Goal: Information Seeking & Learning: Check status

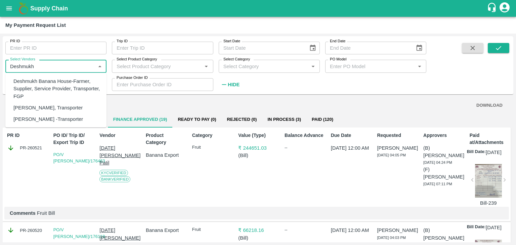
click at [71, 84] on div "Deshmukh Banana House-Farmer, Supplier, Service Provider, Transporter, FGP" at bounding box center [57, 89] width 88 height 23
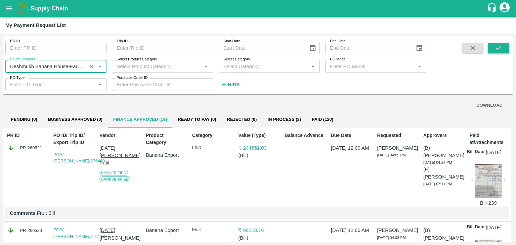
type input "Deshmukh Banana House-Farmer, Supplier, Service Provider, Transporter, FGP"
click at [495, 47] on icon "submit" at bounding box center [498, 47] width 7 height 7
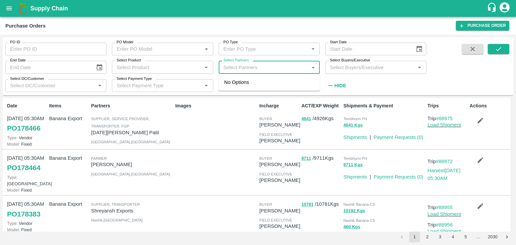
click at [274, 68] on input "Select Partners" at bounding box center [264, 67] width 86 height 9
type input "Shreyan"
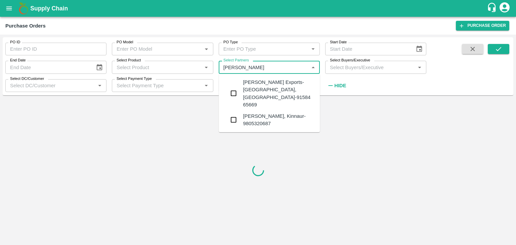
type input "178251"
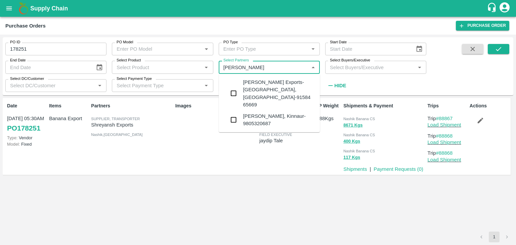
type input "Shreyansh"
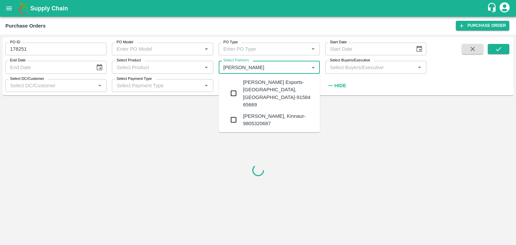
click at [283, 87] on div "Shreyansh Exports-Nashik, Nashik-91584 65669" at bounding box center [279, 94] width 72 height 30
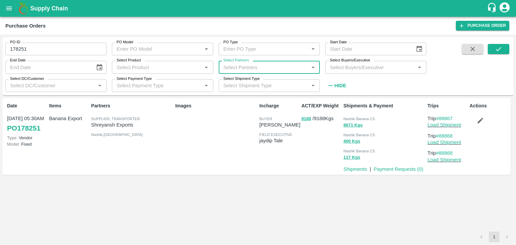
click at [287, 69] on input "Select Partners" at bounding box center [264, 67] width 86 height 9
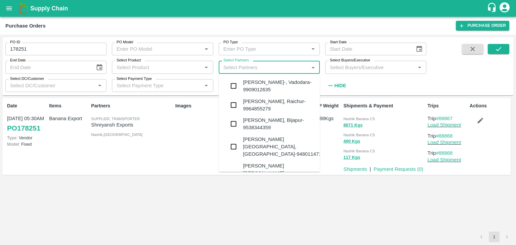
click at [19, 47] on input "178251" at bounding box center [55, 49] width 101 height 13
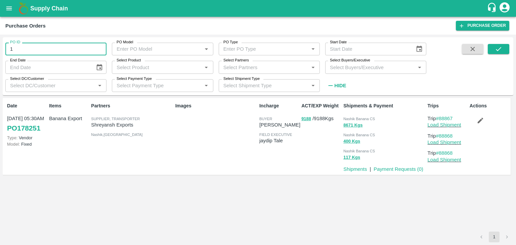
type input "1"
click at [251, 64] on input "Select Partners" at bounding box center [264, 67] width 86 height 9
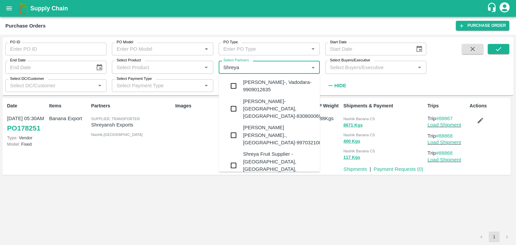
type input "Shreyan"
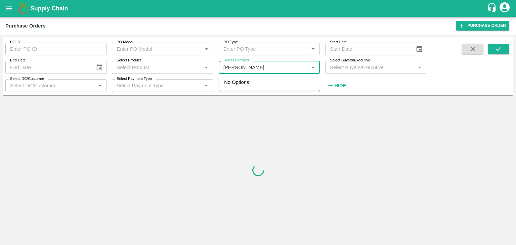
type input "178251"
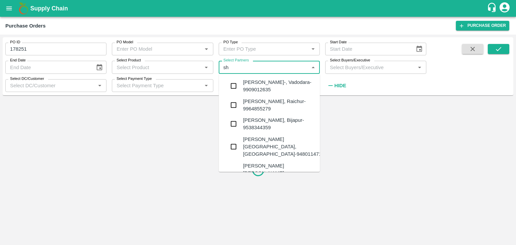
type input "sh"
click at [31, 51] on input "178251" at bounding box center [55, 49] width 101 height 13
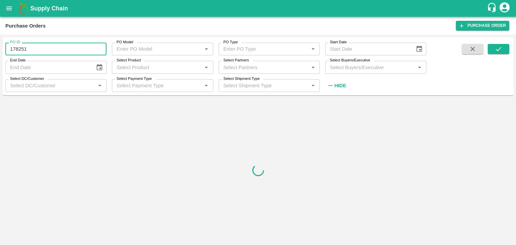
click at [31, 51] on input "178251" at bounding box center [55, 49] width 101 height 13
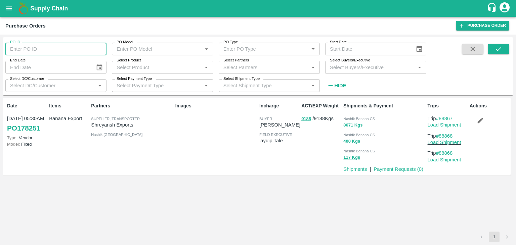
click at [31, 51] on input "PO ID" at bounding box center [55, 49] width 101 height 13
click at [267, 69] on input "Select Partners" at bounding box center [264, 67] width 86 height 9
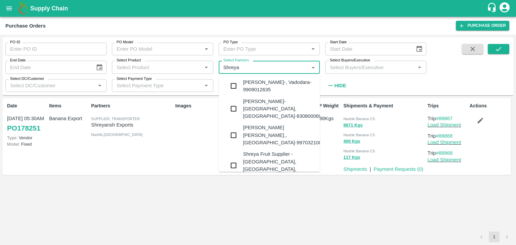
type input "Shreyan"
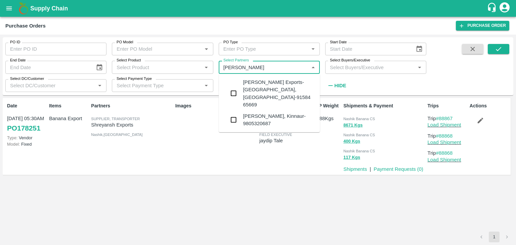
click at [287, 87] on div "Shreyansh Exports-Nashik, Nashik-91584 65669" at bounding box center [279, 94] width 72 height 30
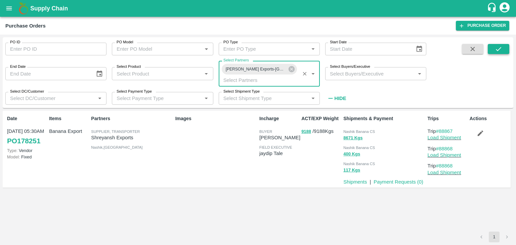
type input "178251"
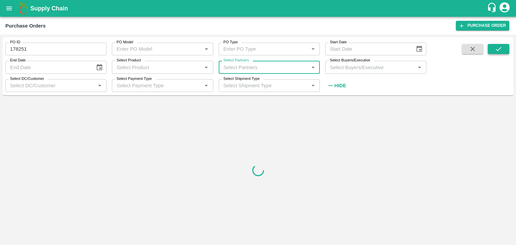
click at [501, 47] on icon "submit" at bounding box center [498, 49] width 5 height 4
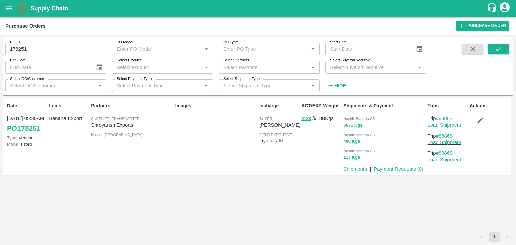
click at [21, 48] on input "178251" at bounding box center [55, 49] width 101 height 13
click at [11, 11] on icon "open drawer" at bounding box center [8, 8] width 7 height 7
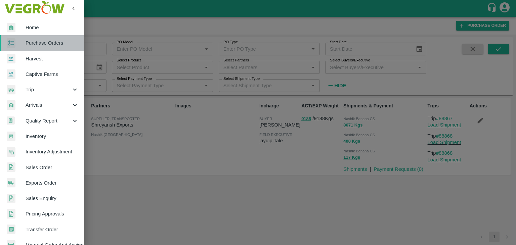
click at [46, 46] on span "Purchase Orders" at bounding box center [52, 42] width 53 height 7
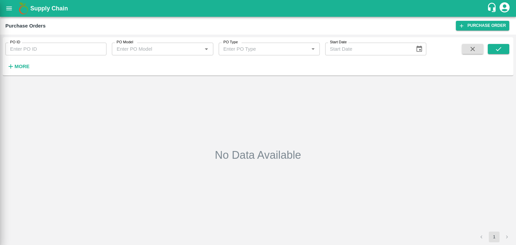
click at [23, 64] on div at bounding box center [258, 122] width 516 height 245
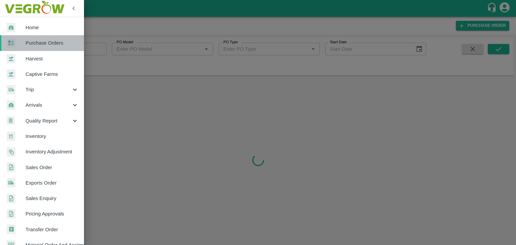
click at [54, 44] on span "Purchase Orders" at bounding box center [52, 42] width 53 height 7
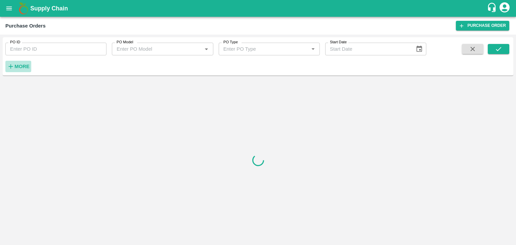
click at [25, 65] on strong "More" at bounding box center [21, 66] width 15 height 5
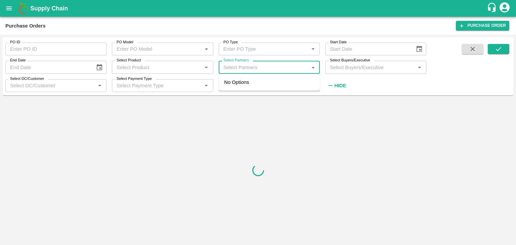
click at [248, 69] on input "Select Partners" at bounding box center [264, 67] width 86 height 9
type input "Shreyansh"
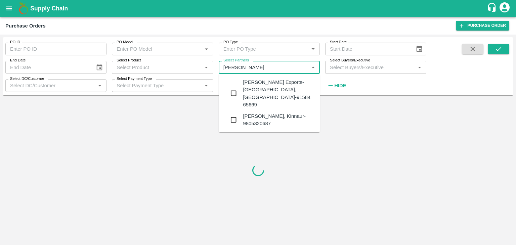
click at [263, 79] on div "Shreyansh Exports-Nashik, Nashik-91584 65669" at bounding box center [279, 94] width 72 height 30
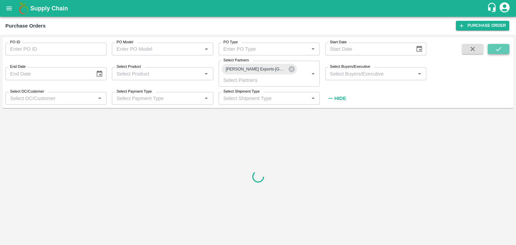
click at [500, 48] on icon "submit" at bounding box center [498, 49] width 5 height 4
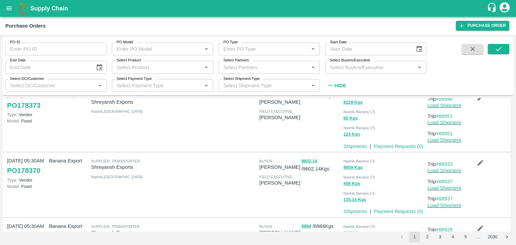
scroll to position [219, 0]
click at [449, 161] on p "Trip #88933" at bounding box center [447, 164] width 39 height 7
click at [446, 162] on link "#88933" at bounding box center [444, 164] width 17 height 5
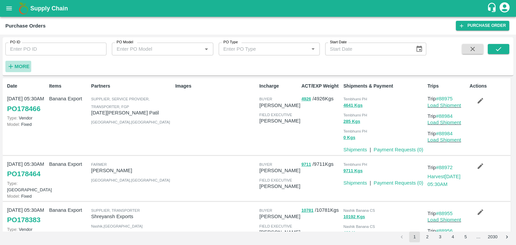
click at [28, 69] on strong "More" at bounding box center [21, 66] width 15 height 5
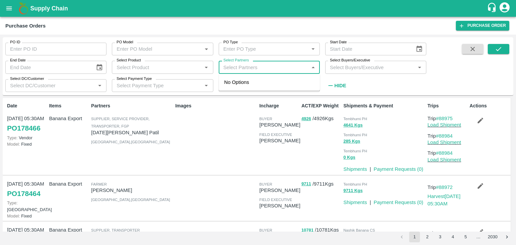
click at [238, 63] on input "Select Partners" at bounding box center [264, 67] width 86 height 9
type input "Shreyansh"
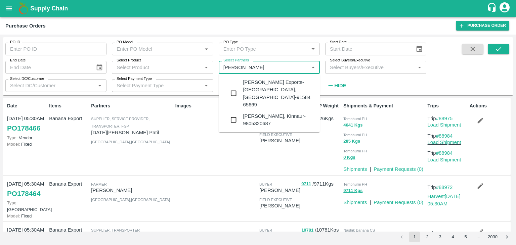
click at [259, 84] on div "Shreyansh Exports-Nashik, Nashik-91584 65669" at bounding box center [279, 94] width 72 height 30
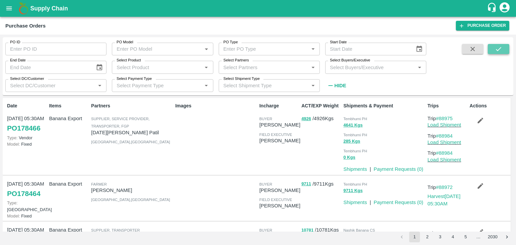
click at [497, 50] on icon "submit" at bounding box center [498, 49] width 5 height 4
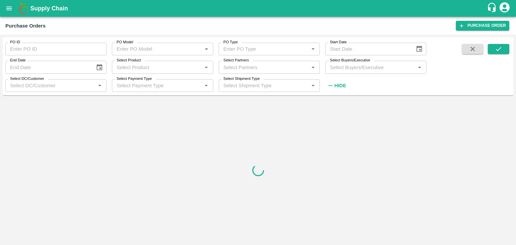
click at [272, 67] on input "Select Partners" at bounding box center [264, 67] width 86 height 9
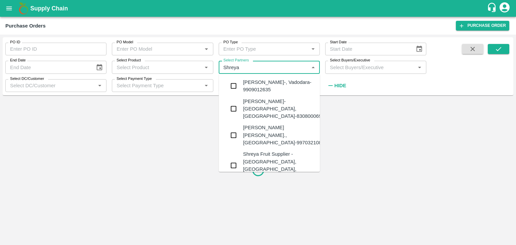
type input "Shreyan"
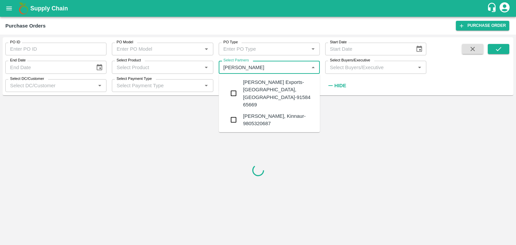
click at [277, 84] on div "Shreyansh Exports-Nashik, Nashik-91584 65669" at bounding box center [279, 94] width 72 height 30
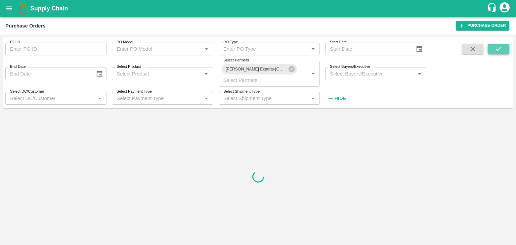
click at [496, 47] on icon "submit" at bounding box center [498, 48] width 7 height 7
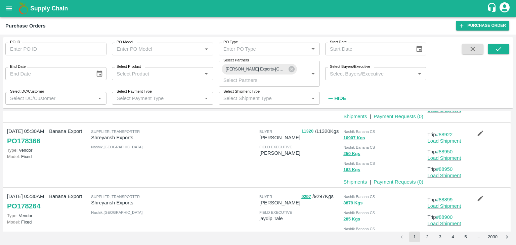
scroll to position [457, 0]
click at [446, 133] on link "#88922" at bounding box center [444, 135] width 17 height 5
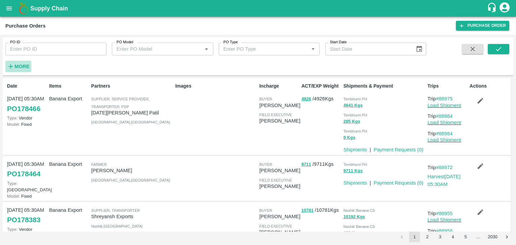
click at [27, 67] on strong "More" at bounding box center [21, 66] width 15 height 5
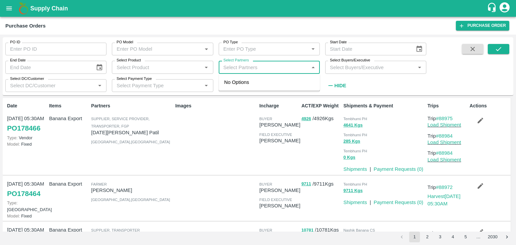
click at [254, 67] on input "Select Partners" at bounding box center [264, 67] width 86 height 9
type input "Varun Ra"
click at [269, 86] on div "[PERSON_NAME], Jalgaon-8805373406" at bounding box center [279, 86] width 72 height 15
click at [503, 50] on button "submit" at bounding box center [498, 49] width 21 height 10
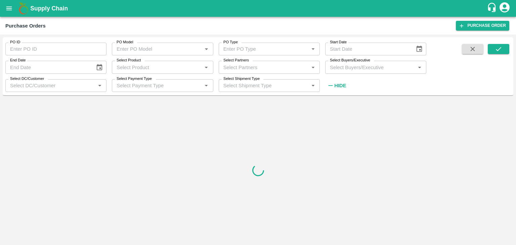
click at [259, 64] on input "Select Partners" at bounding box center [264, 67] width 86 height 9
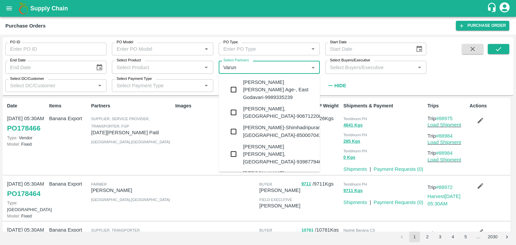
type input "Varun r"
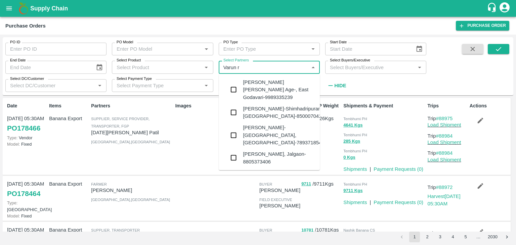
click at [266, 150] on div "[PERSON_NAME], Jalgaon-8805373406" at bounding box center [279, 157] width 72 height 15
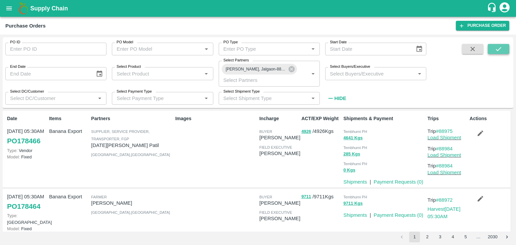
click at [495, 50] on icon "submit" at bounding box center [498, 48] width 7 height 7
